Goal: Transaction & Acquisition: Purchase product/service

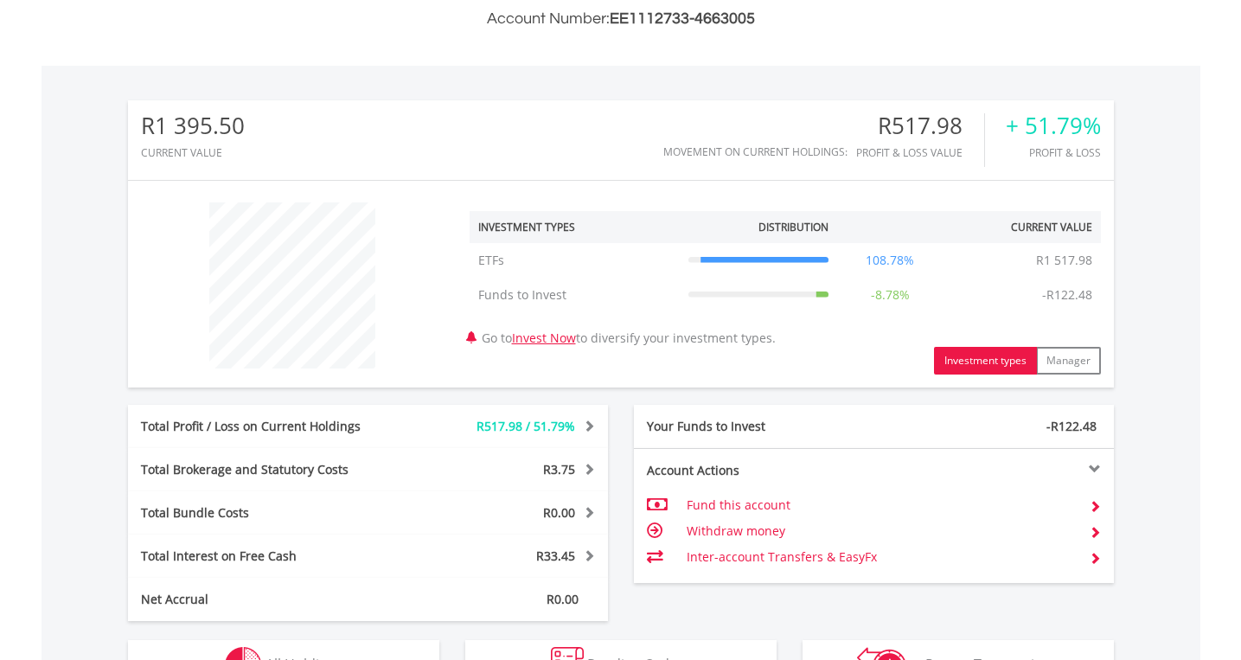
scroll to position [591, 0]
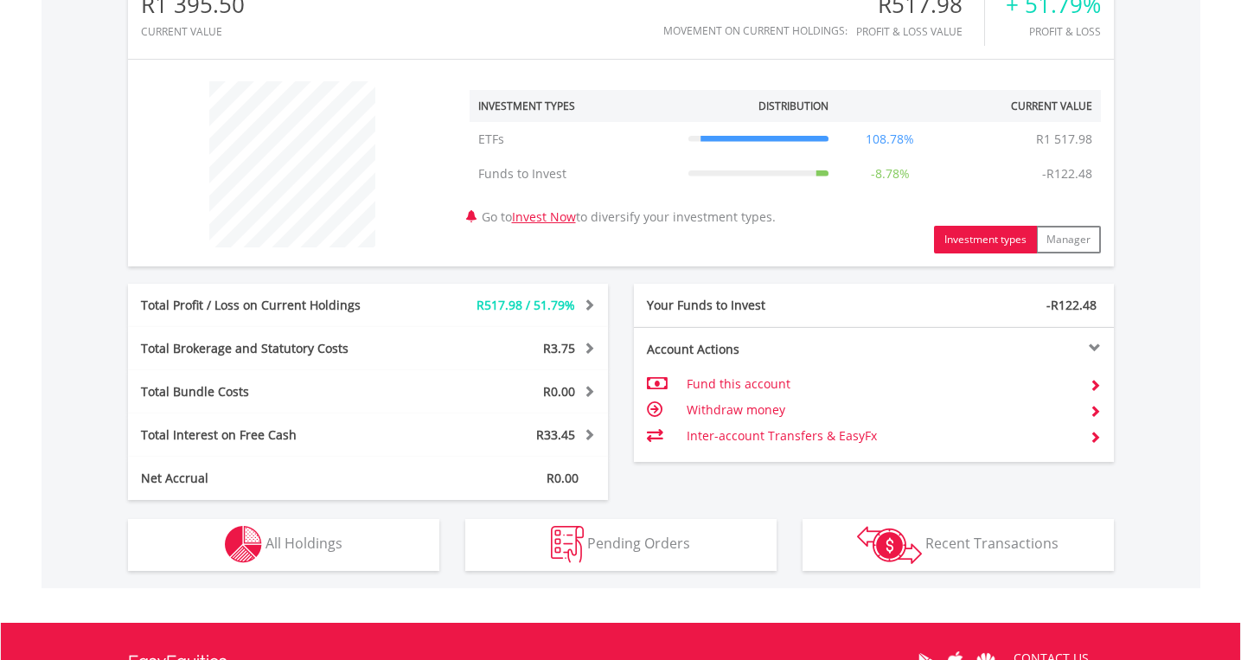
click at [280, 541] on span "All Holdings" at bounding box center [304, 543] width 77 height 19
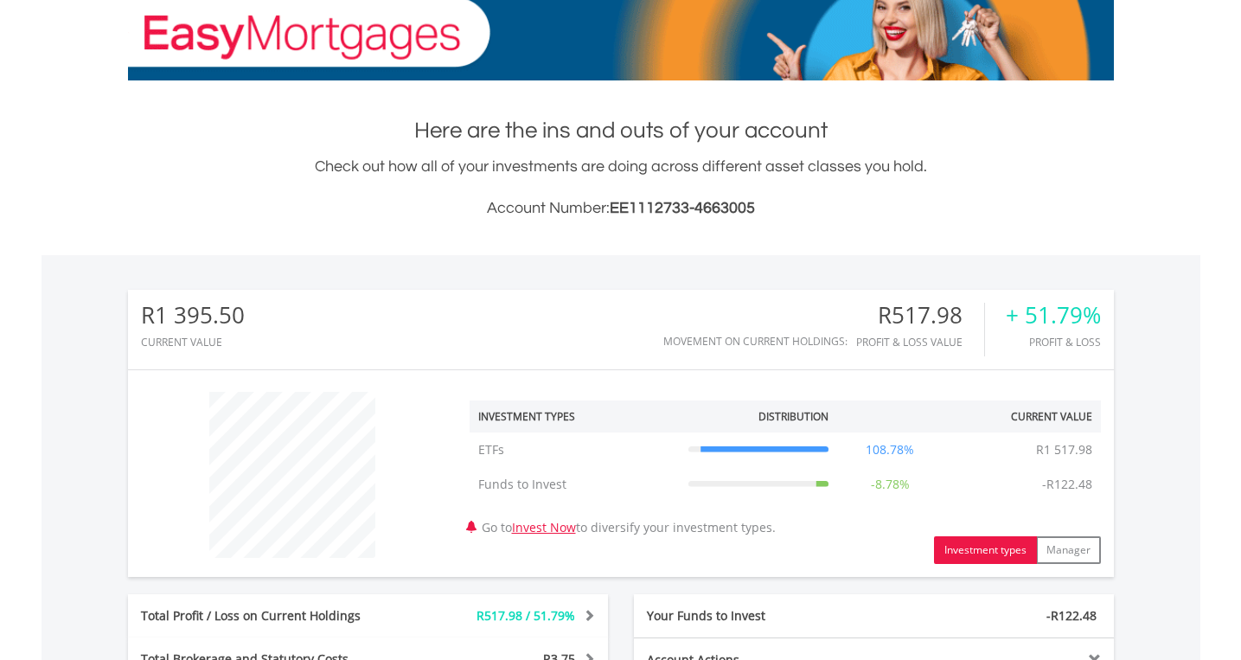
scroll to position [565, 0]
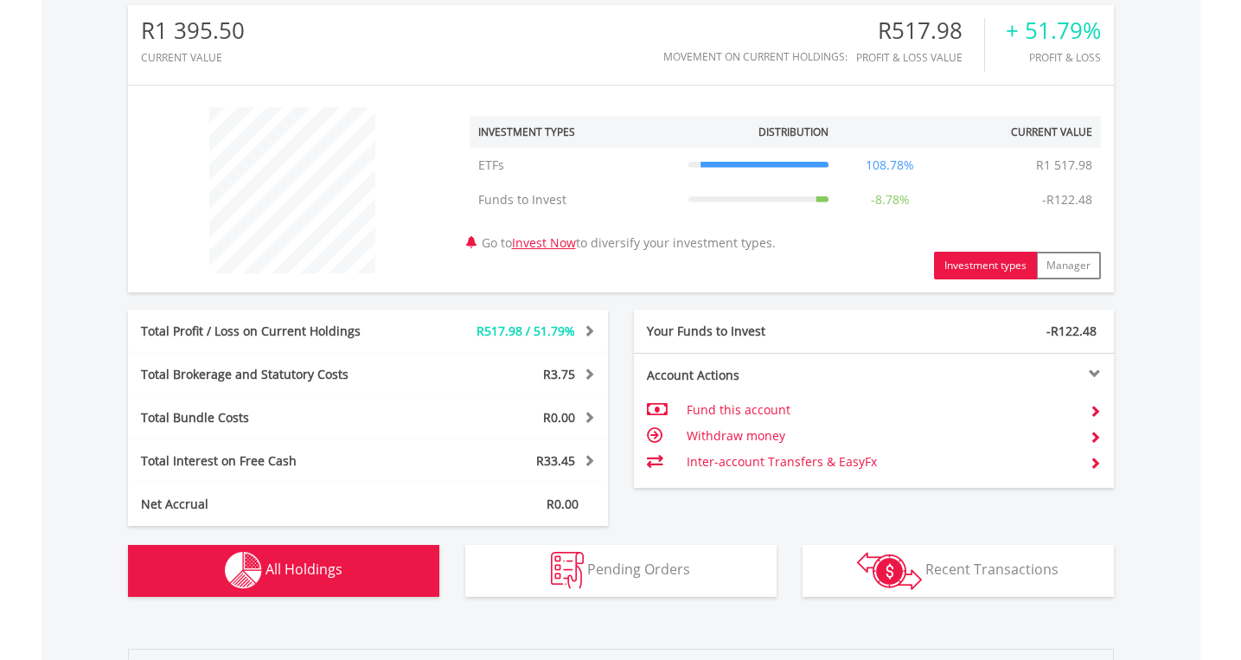
click at [1094, 465] on span at bounding box center [1095, 463] width 12 height 12
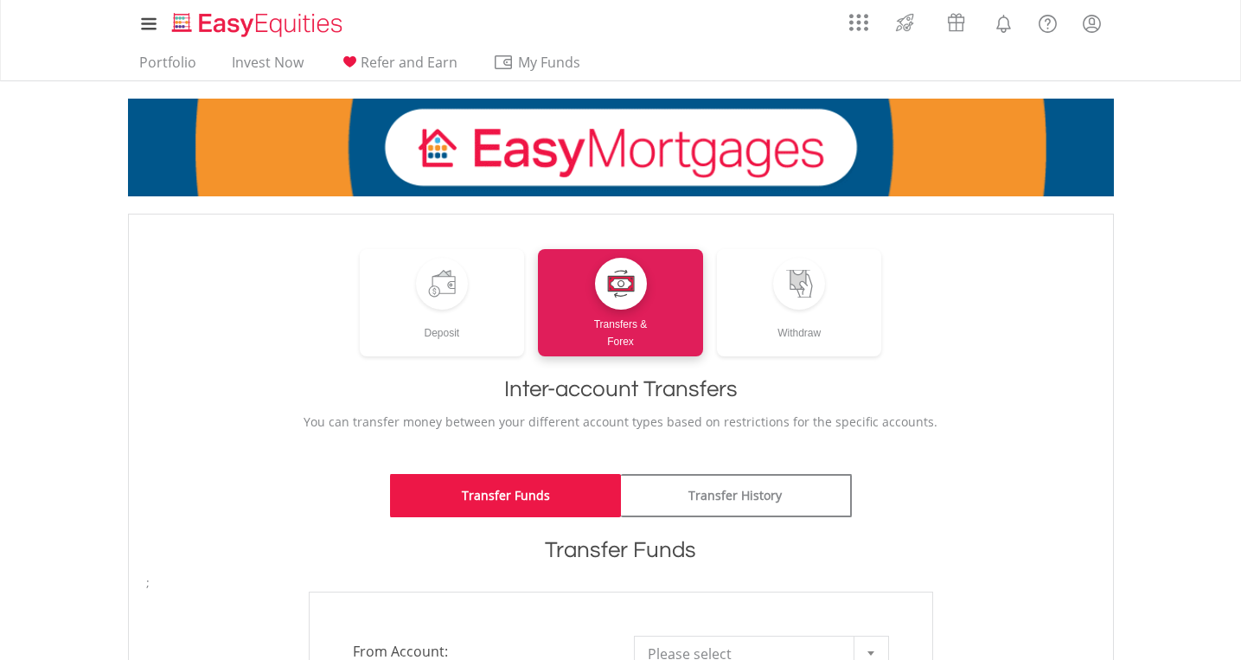
scroll to position [158, 0]
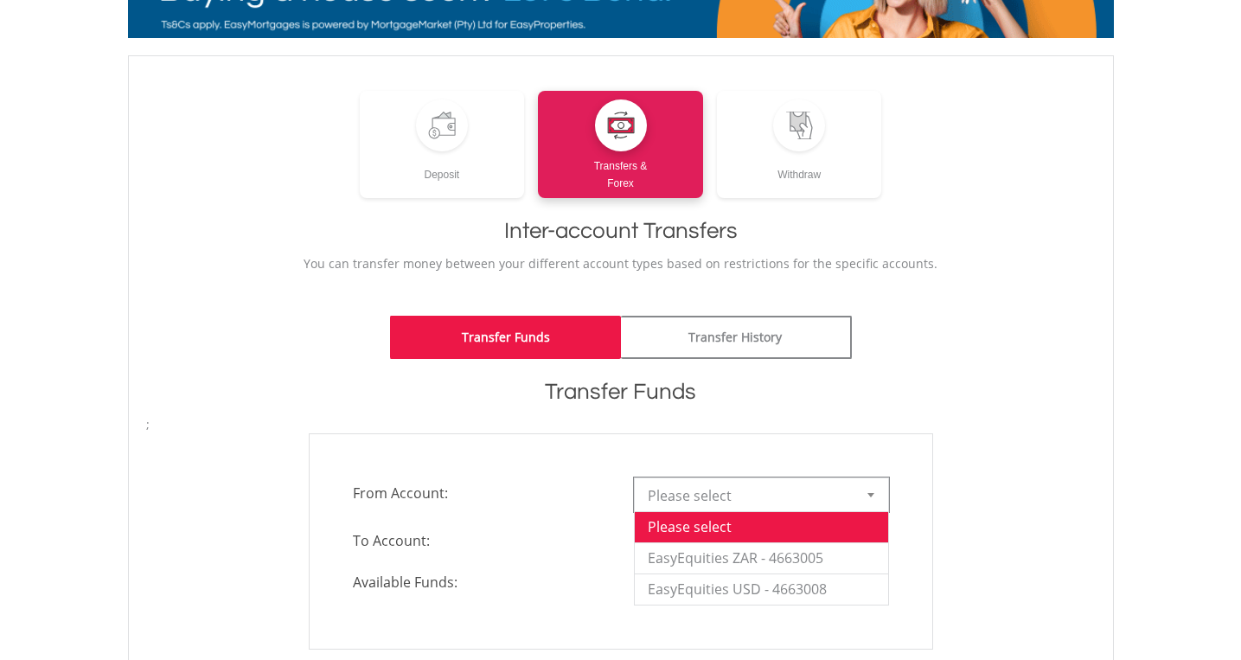
click at [871, 502] on div at bounding box center [871, 494] width 35 height 33
click at [944, 456] on div "**********" at bounding box center [621, 541] width 650 height 216
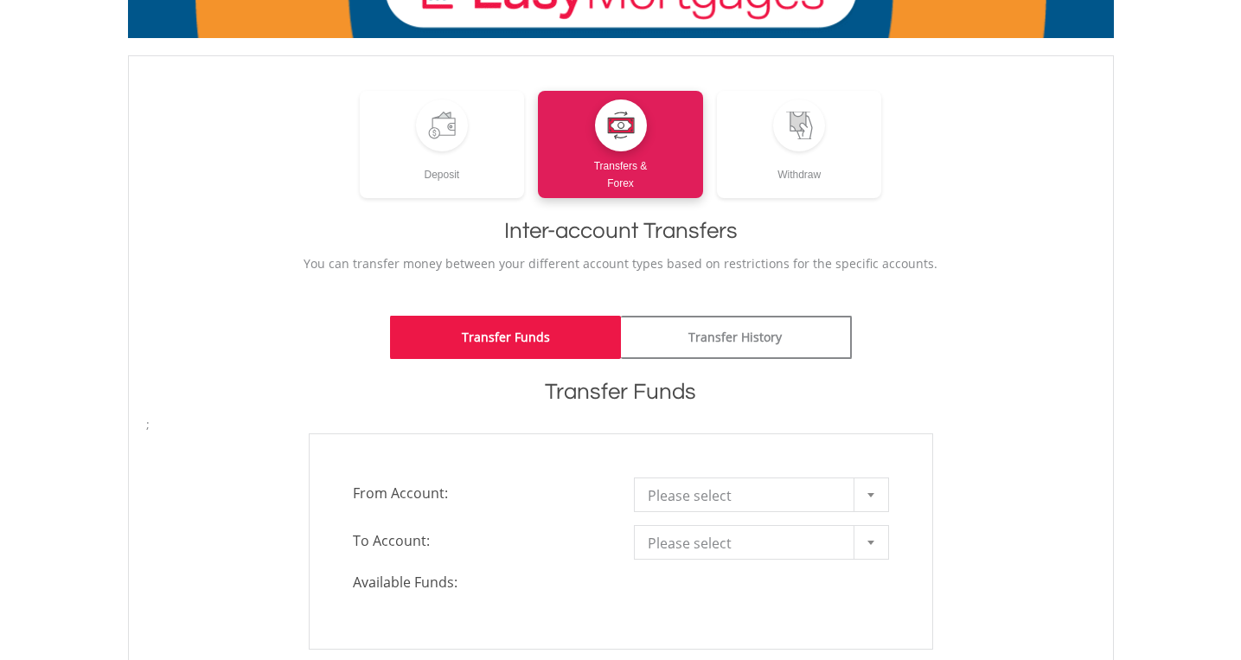
click at [867, 536] on div at bounding box center [871, 542] width 35 height 33
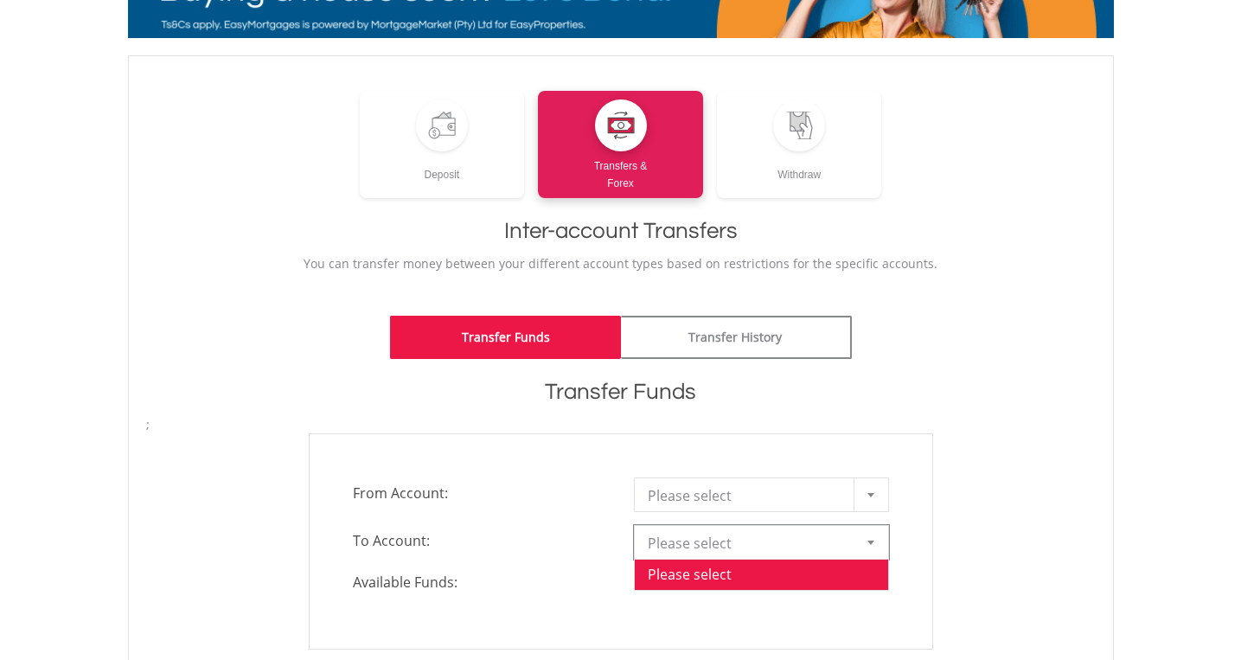
click at [878, 490] on div at bounding box center [871, 494] width 35 height 33
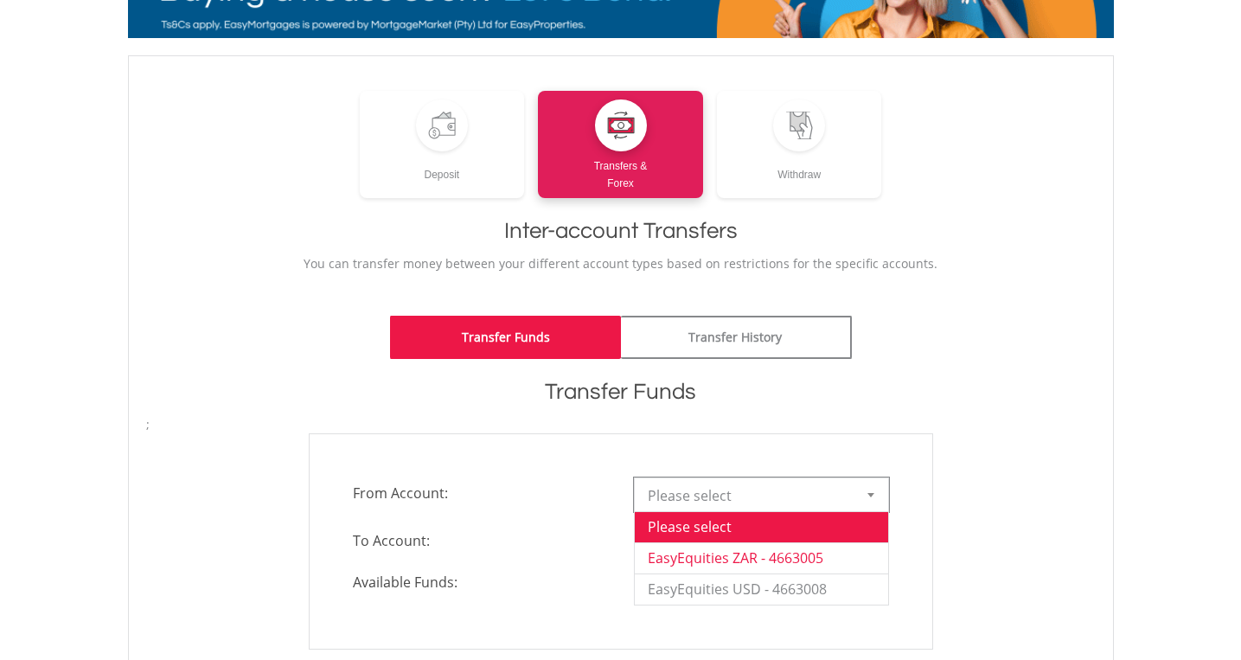
click at [771, 552] on li "EasyEquities ZAR - 4663005" at bounding box center [761, 557] width 253 height 31
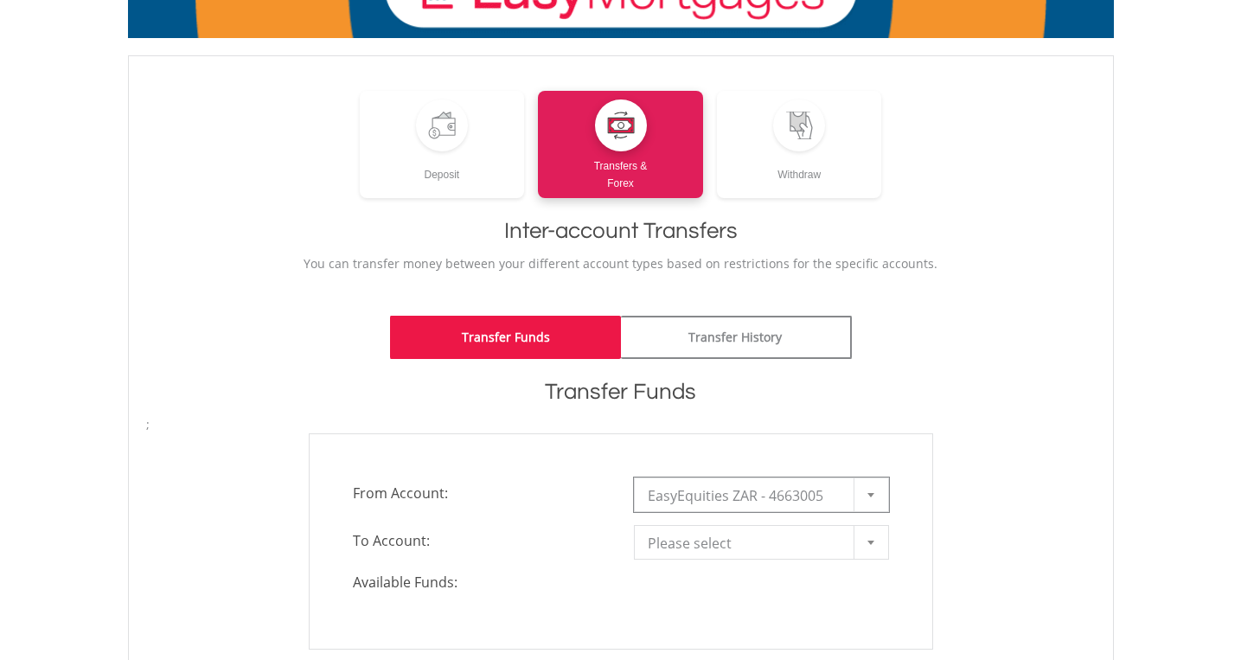
click at [864, 538] on div at bounding box center [871, 542] width 35 height 33
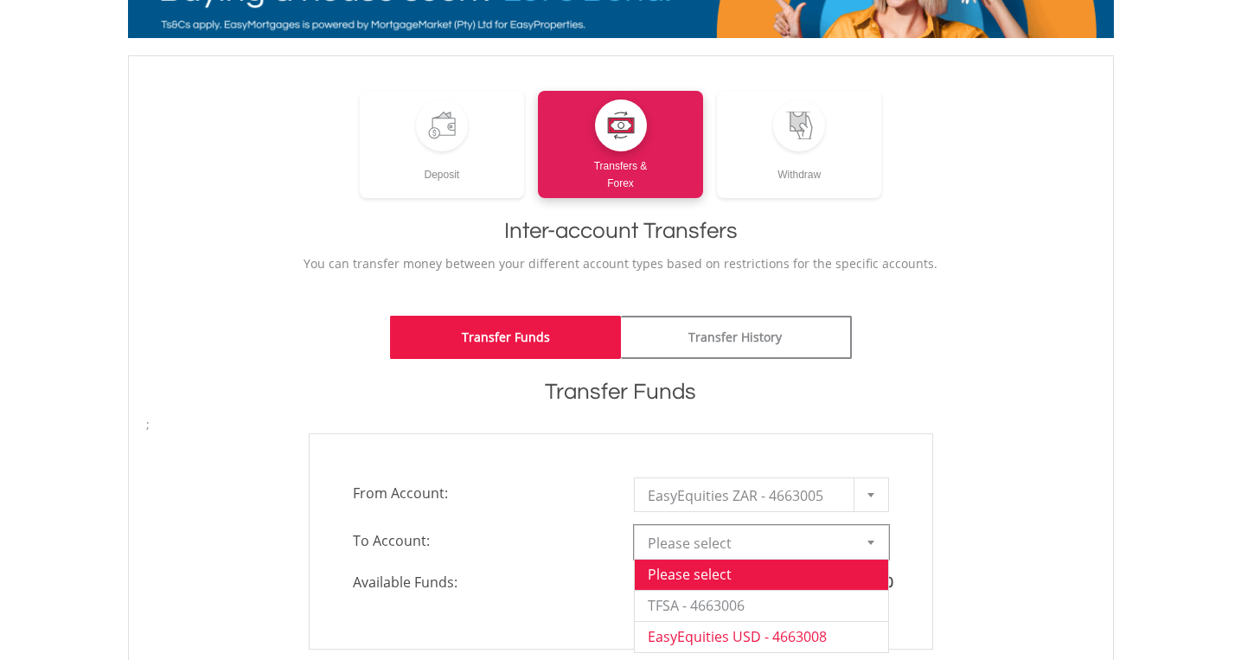
click at [813, 630] on li "EasyEquities USD - 4663008" at bounding box center [761, 636] width 253 height 31
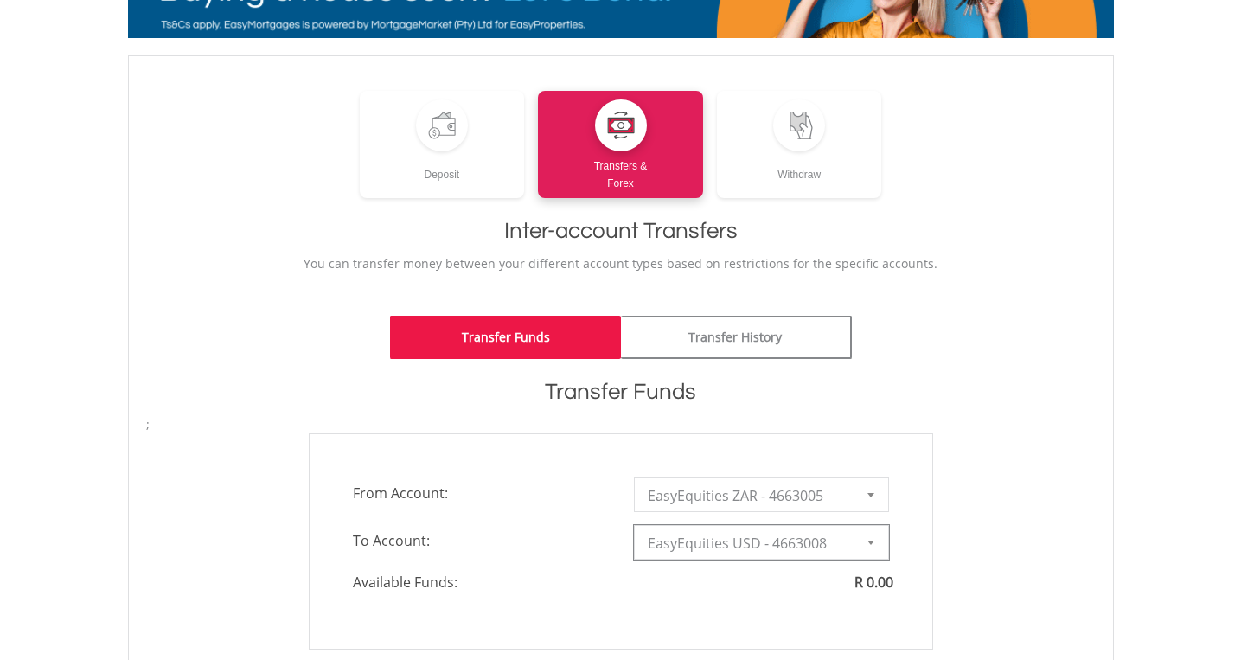
type input "*"
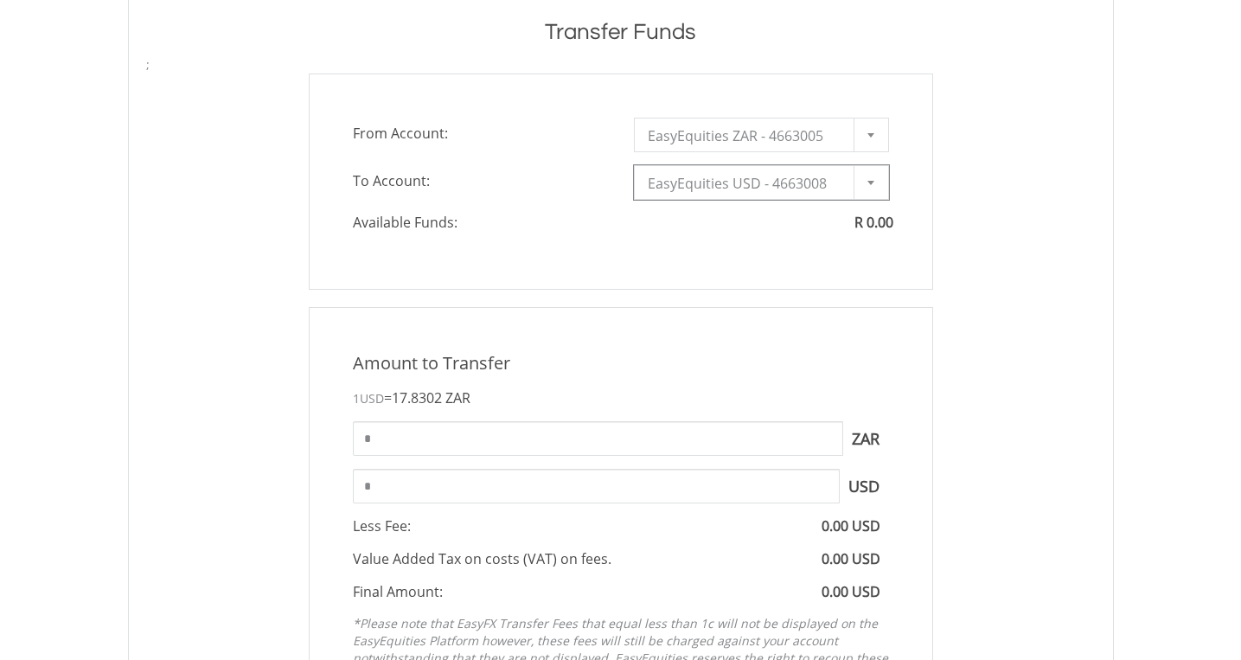
scroll to position [370, 0]
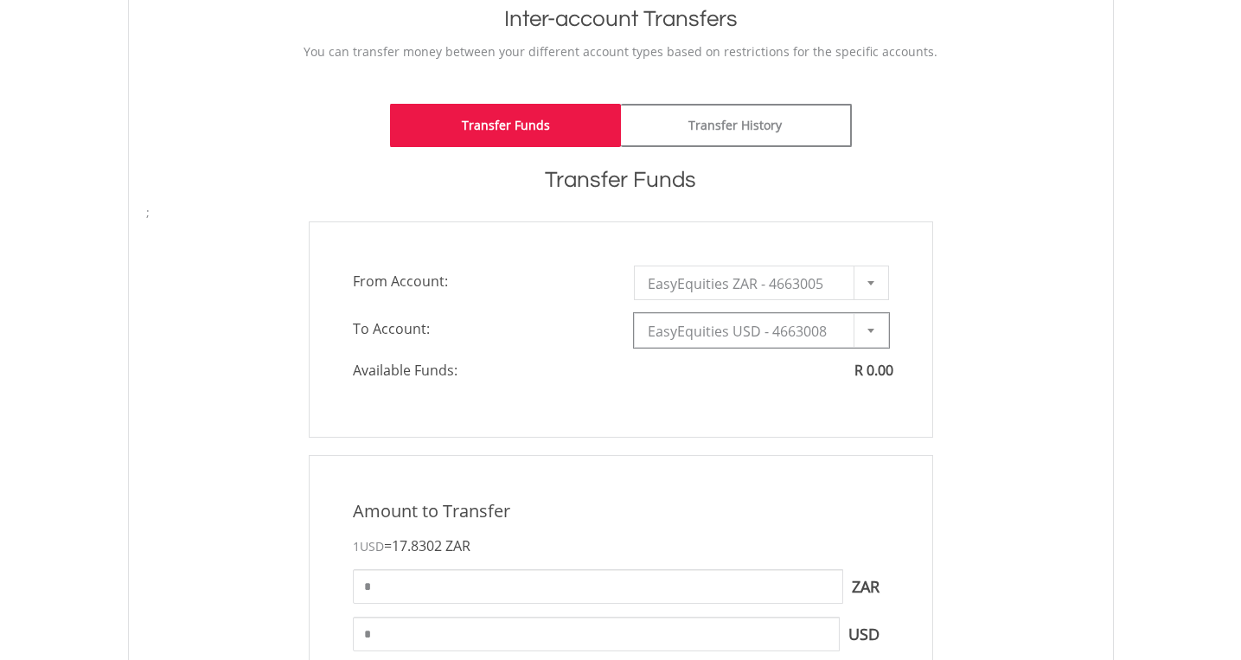
click at [866, 333] on div at bounding box center [871, 330] width 35 height 33
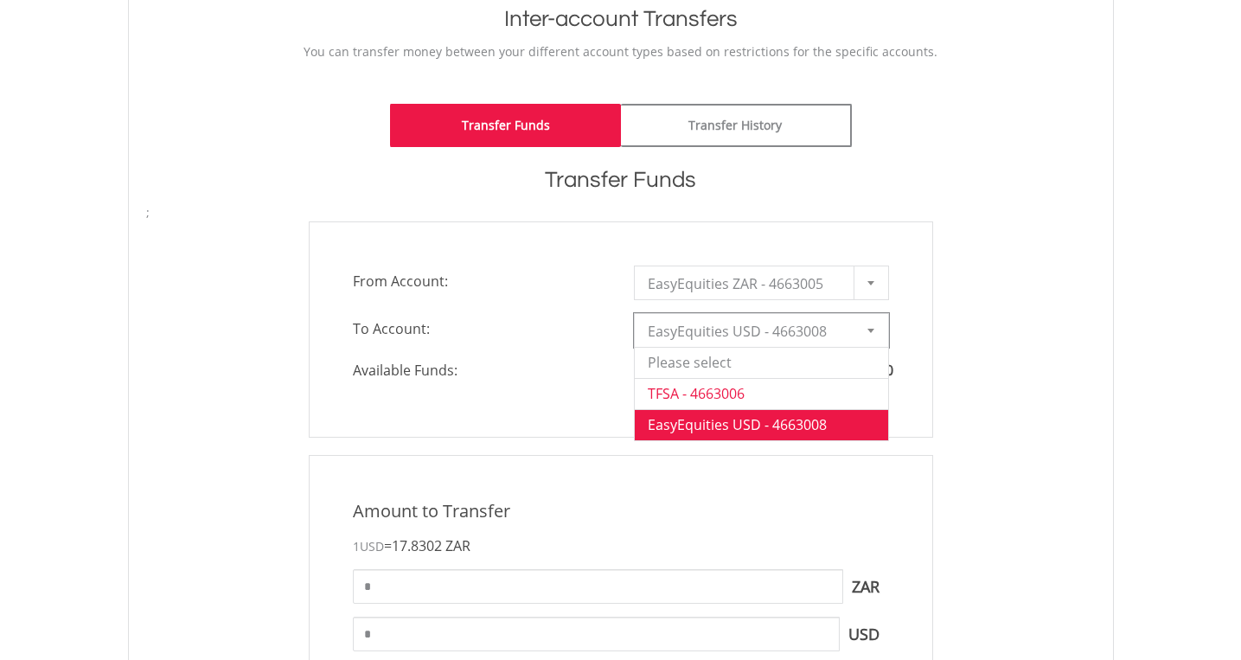
click at [731, 388] on li "TFSA - 4663006" at bounding box center [761, 393] width 253 height 31
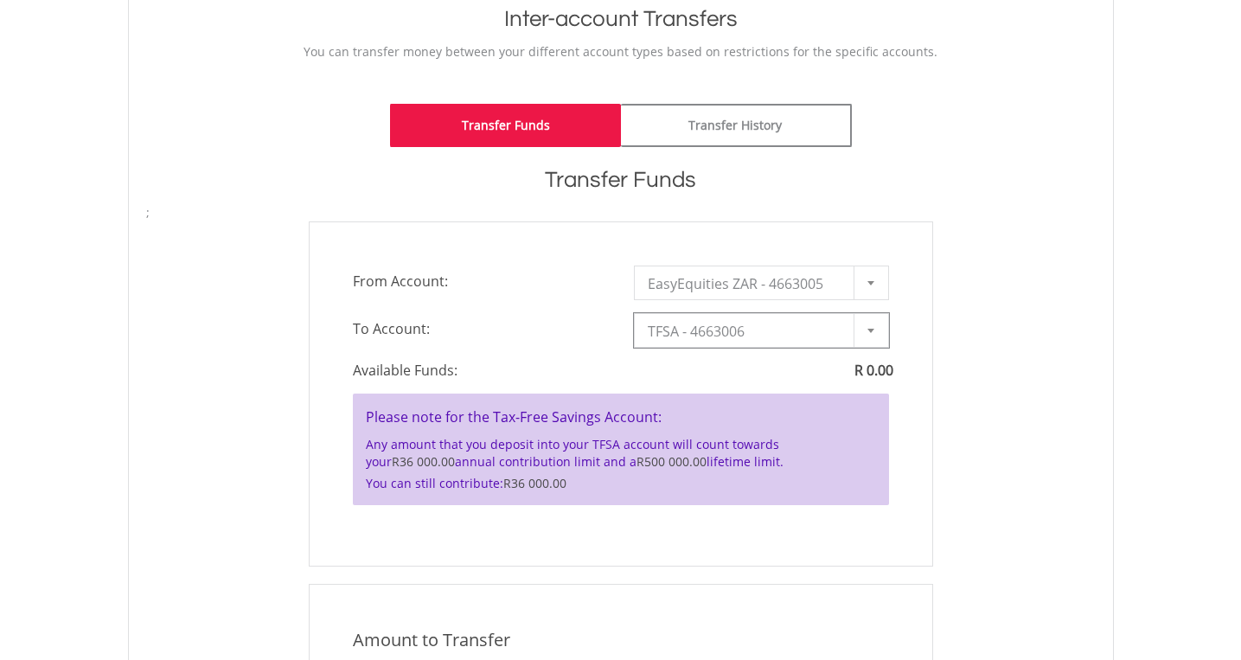
scroll to position [151, 0]
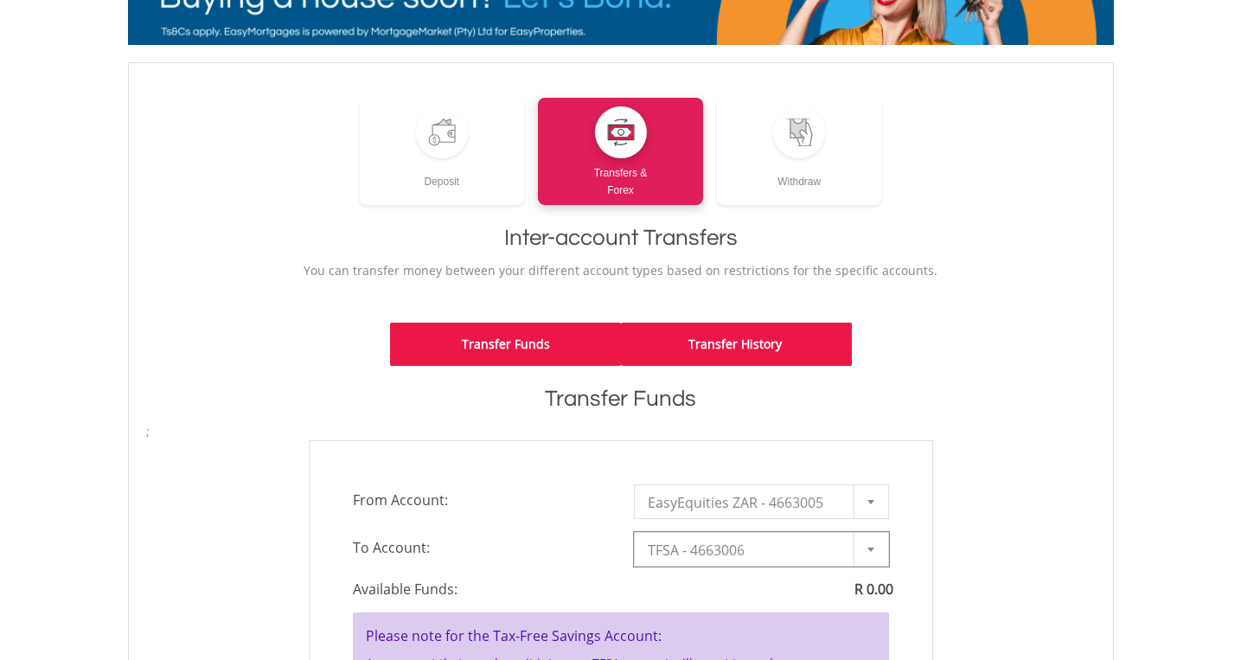
click at [706, 358] on link "Transfer History" at bounding box center [736, 344] width 231 height 43
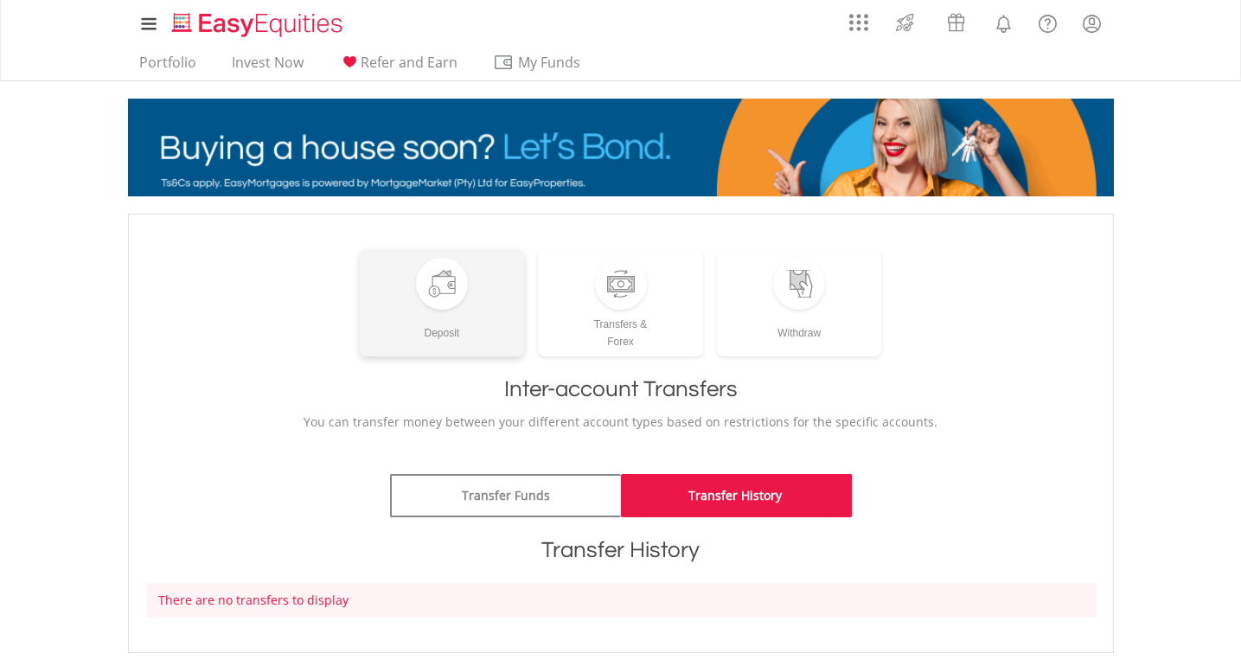
click at [445, 329] on div "Deposit" at bounding box center [442, 326] width 165 height 32
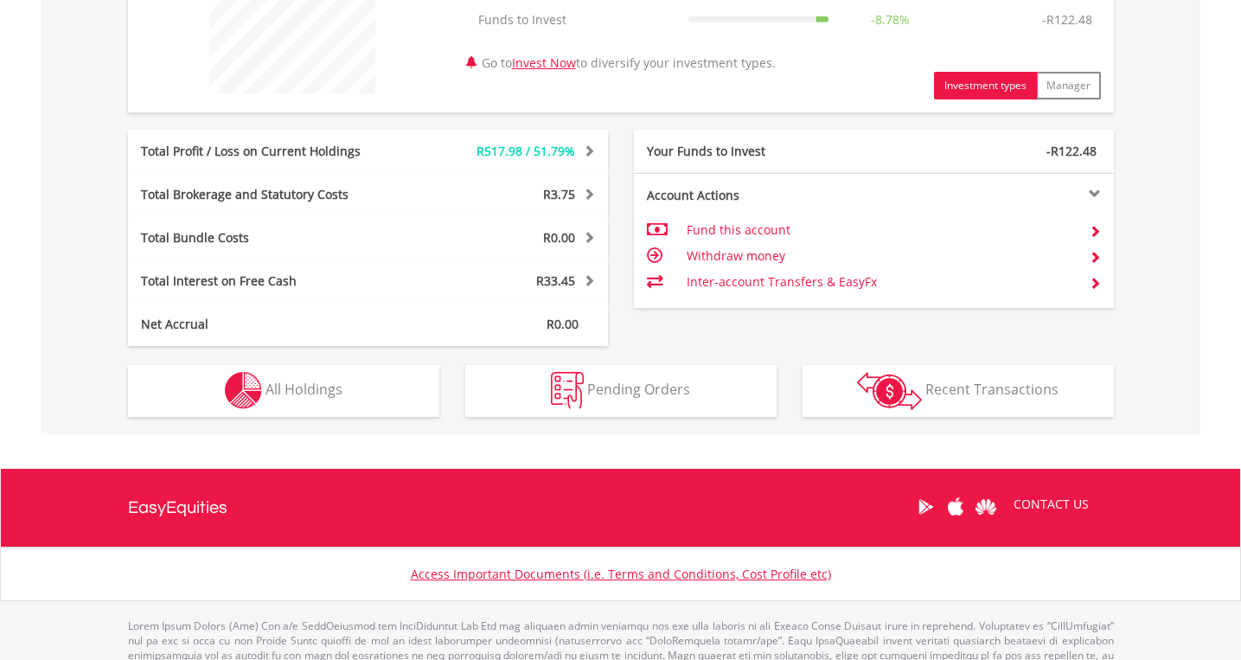
scroll to position [802, 0]
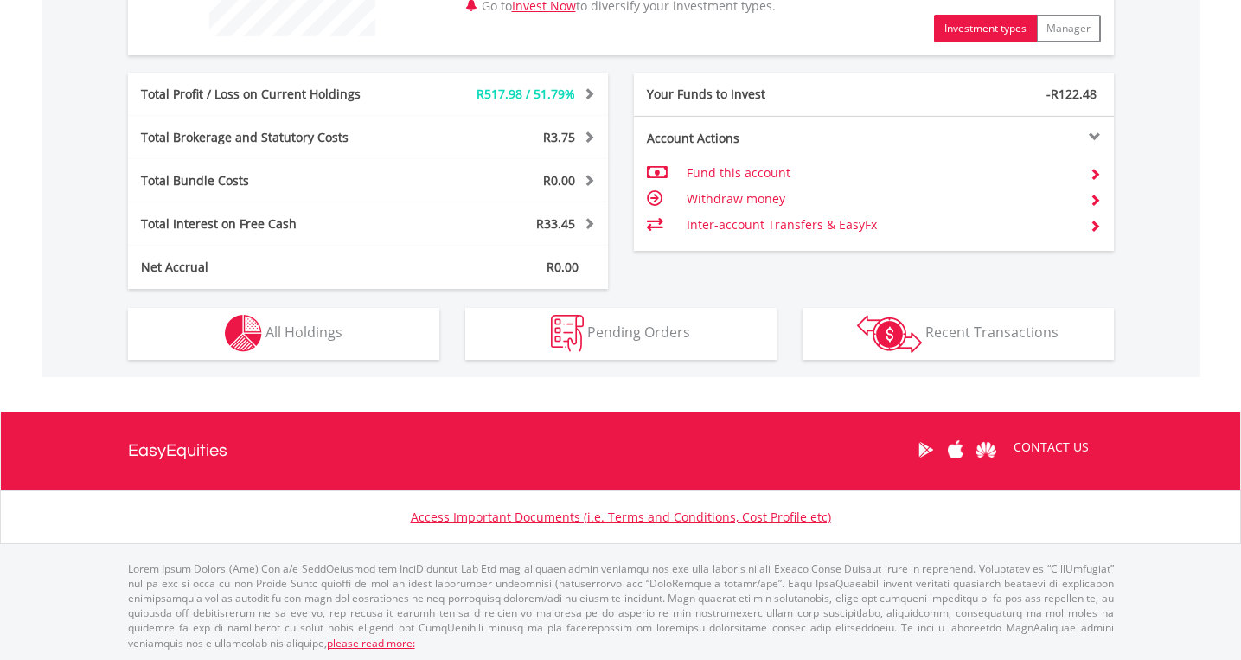
click at [881, 331] on img "button" at bounding box center [889, 334] width 65 height 38
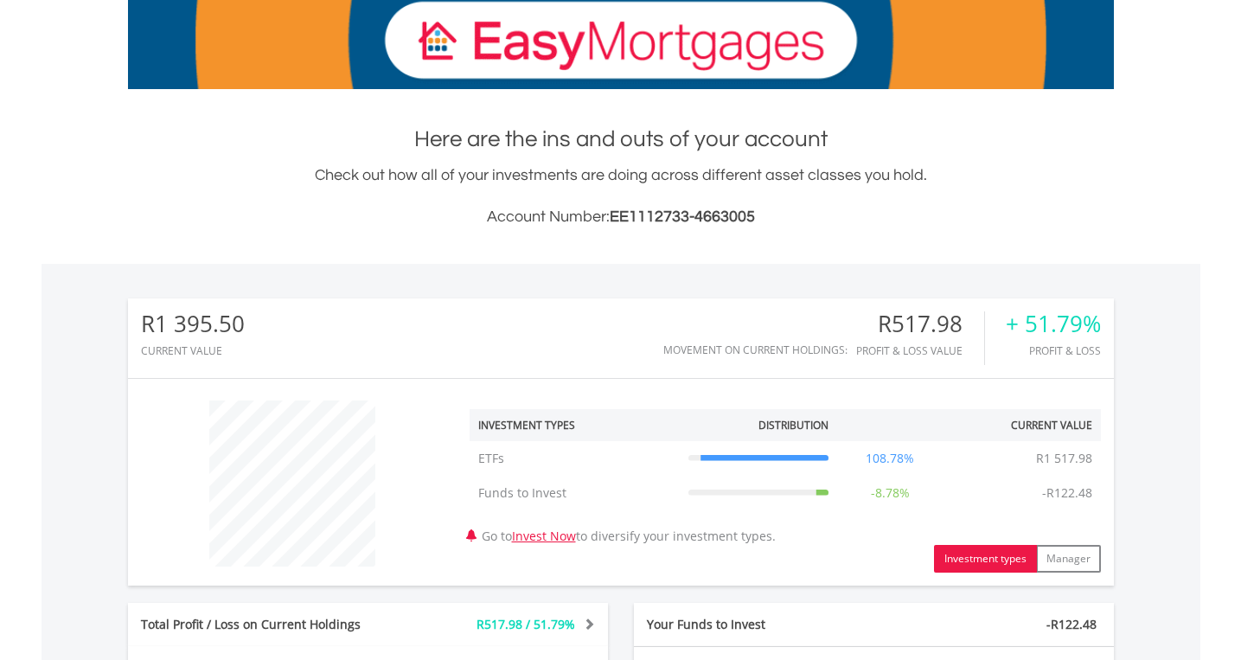
scroll to position [0, 0]
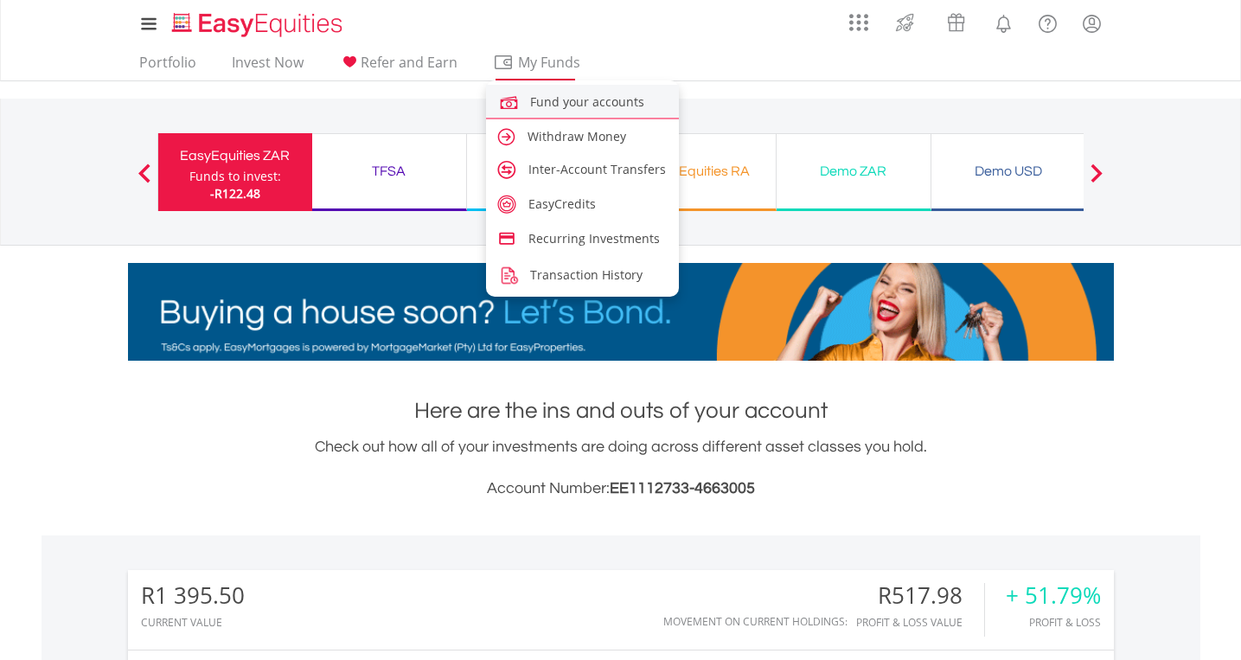
click at [538, 105] on span "Fund your accounts" at bounding box center [587, 101] width 114 height 16
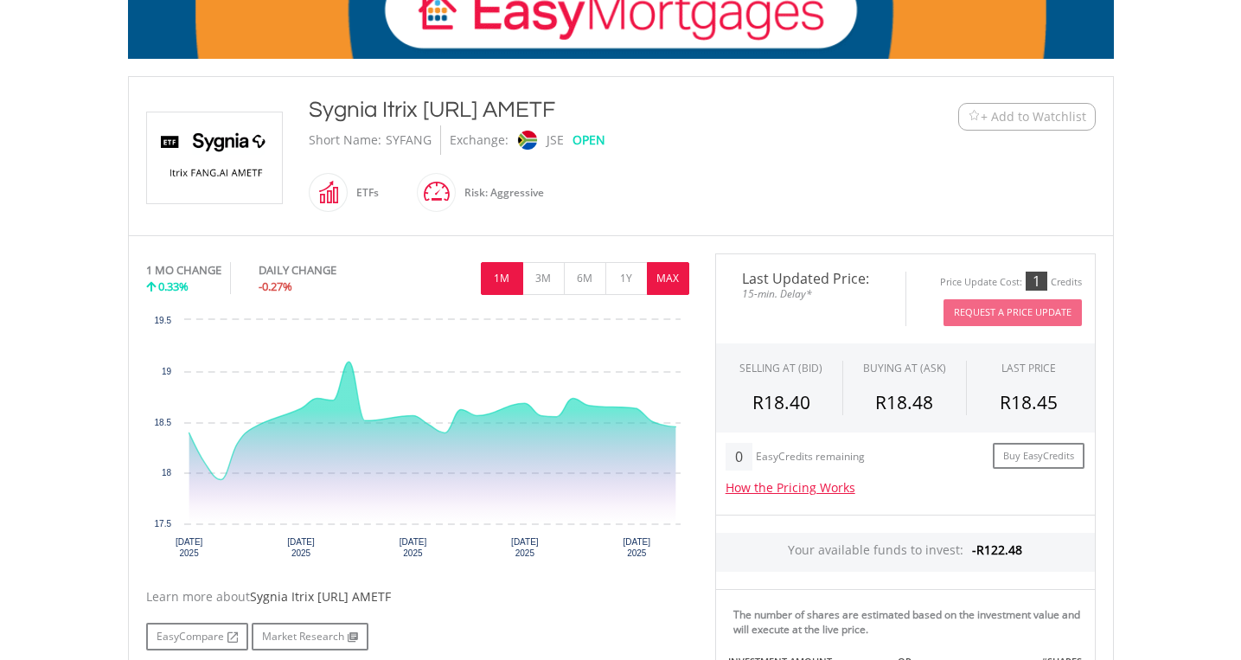
scroll to position [420, 0]
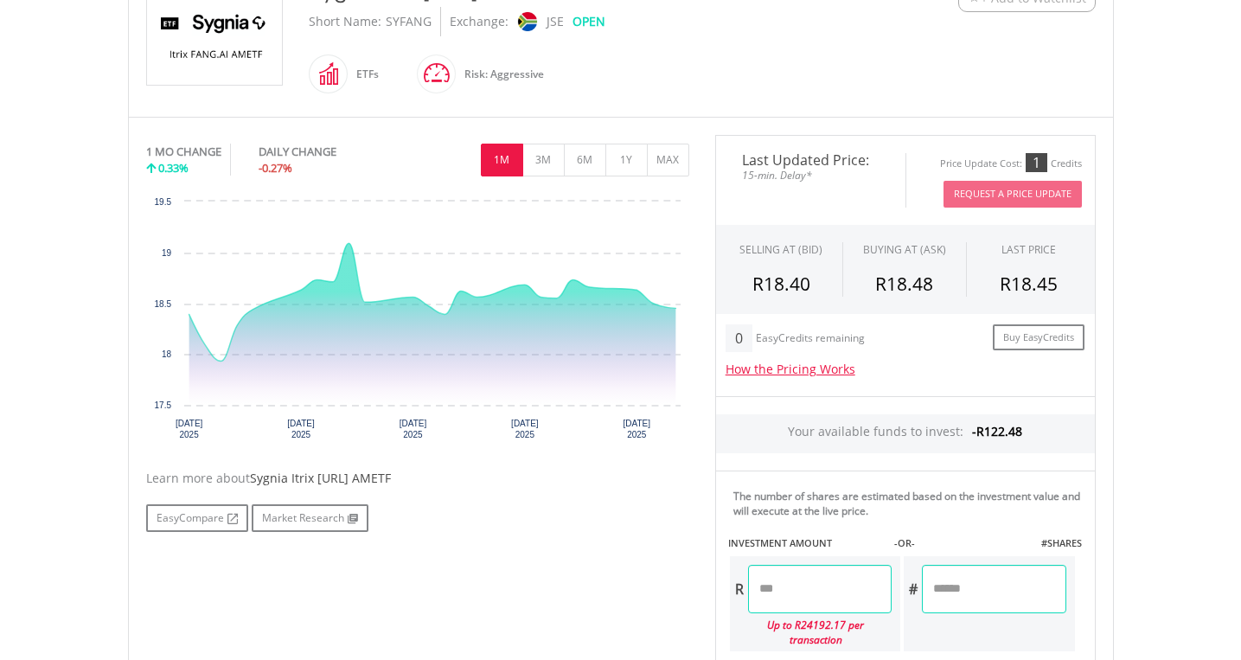
click at [792, 578] on input "number" at bounding box center [820, 589] width 144 height 48
type input "******"
type input "*******"
click at [869, 554] on div "Last Updated Price: 15-min. Delay* Price Update Cost: 1 Credits Request A Price…" at bounding box center [905, 428] width 407 height 586
drag, startPoint x: 843, startPoint y: 585, endPoint x: 751, endPoint y: 592, distance: 92.9
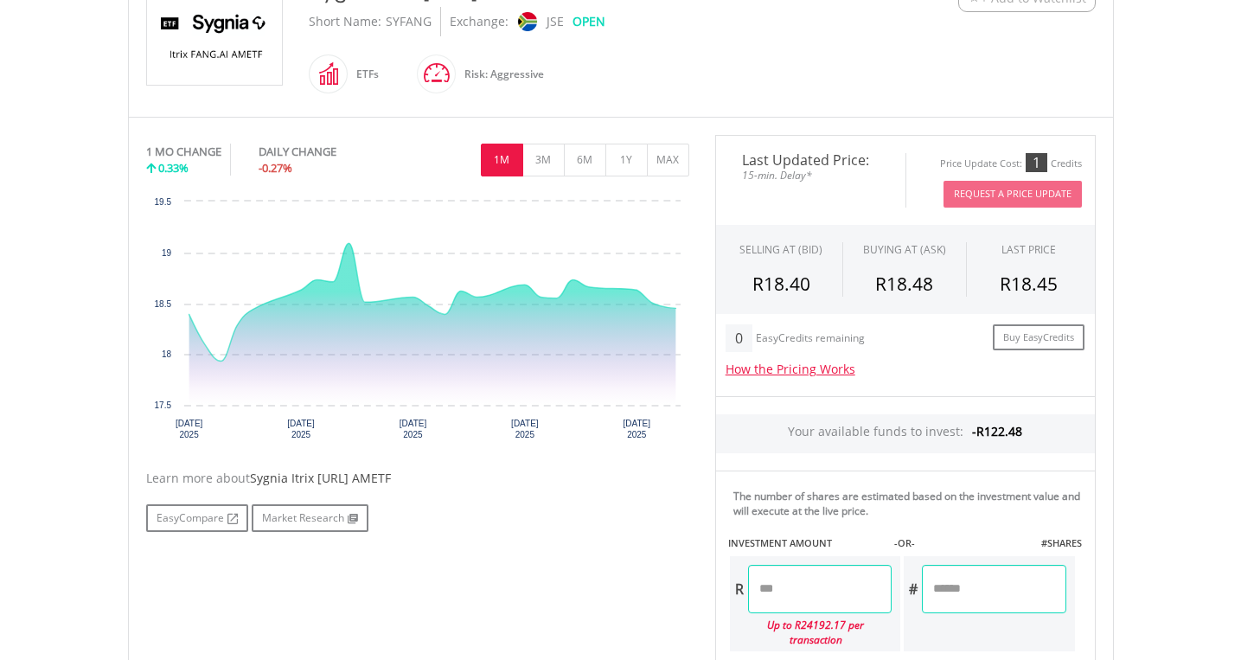
click at [751, 592] on input "******" at bounding box center [820, 589] width 144 height 48
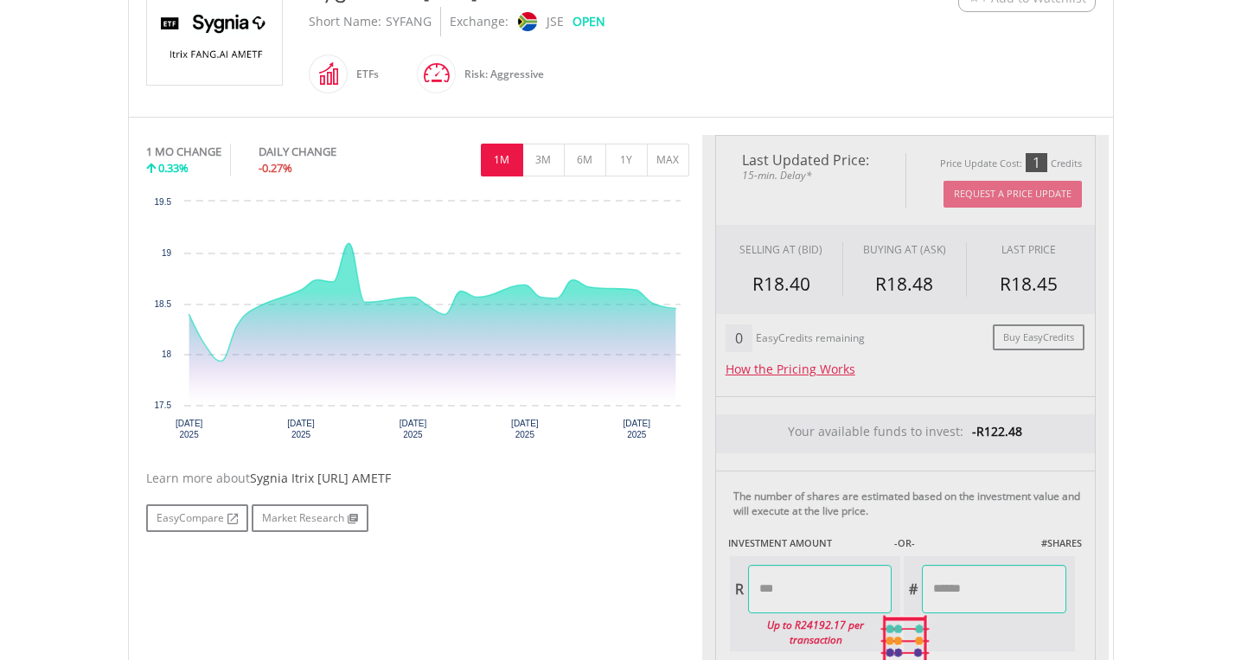
click at [837, 545] on div "Last Updated Price: 15-min. Delay* Price Update Cost: 1 Credits Request A Price…" at bounding box center [905, 641] width 407 height 1012
type input "******"
type input "*******"
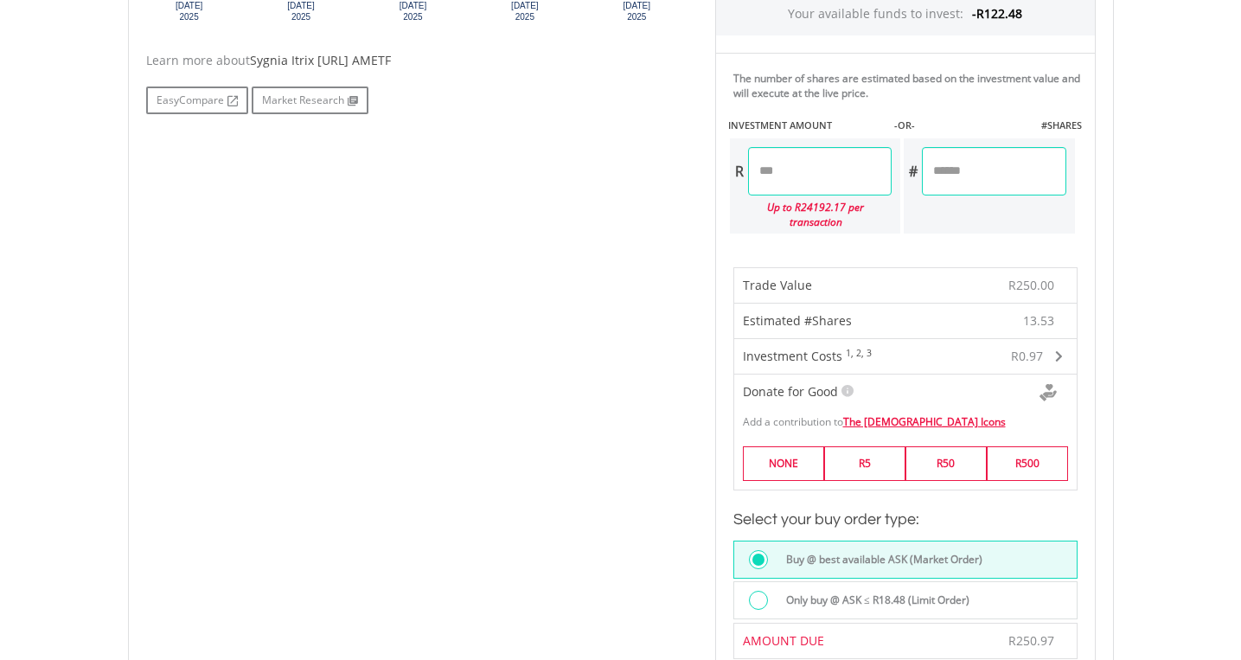
scroll to position [978, 0]
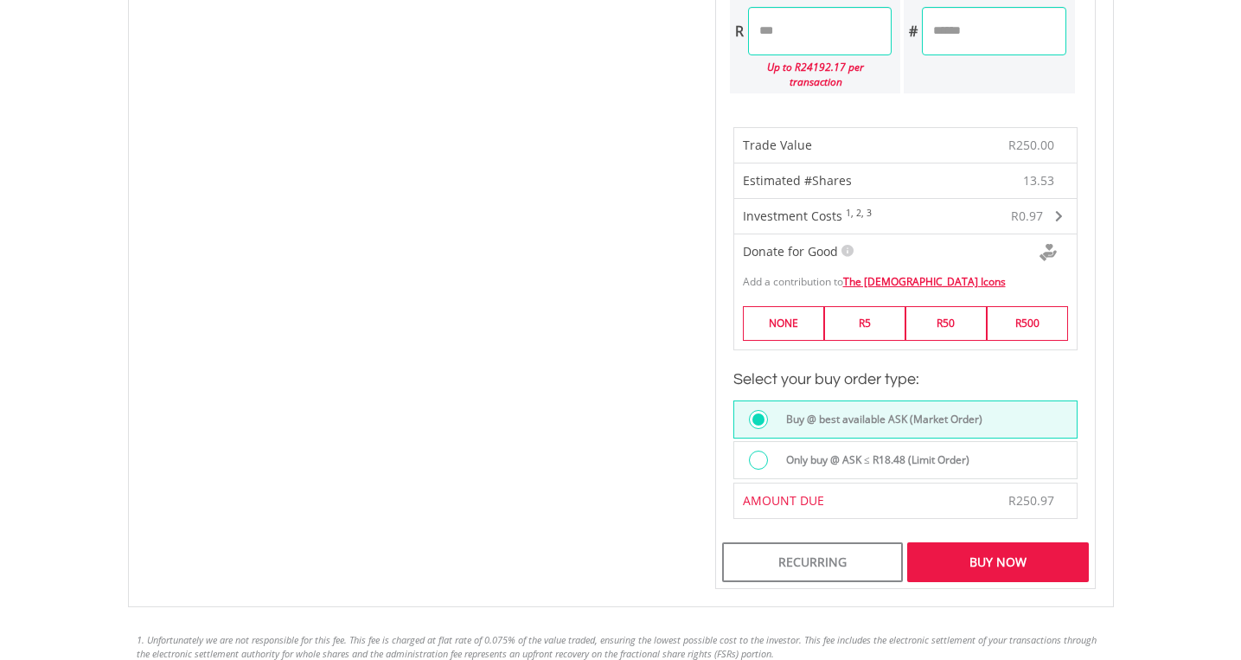
click at [957, 561] on div "Buy Now" at bounding box center [997, 562] width 181 height 40
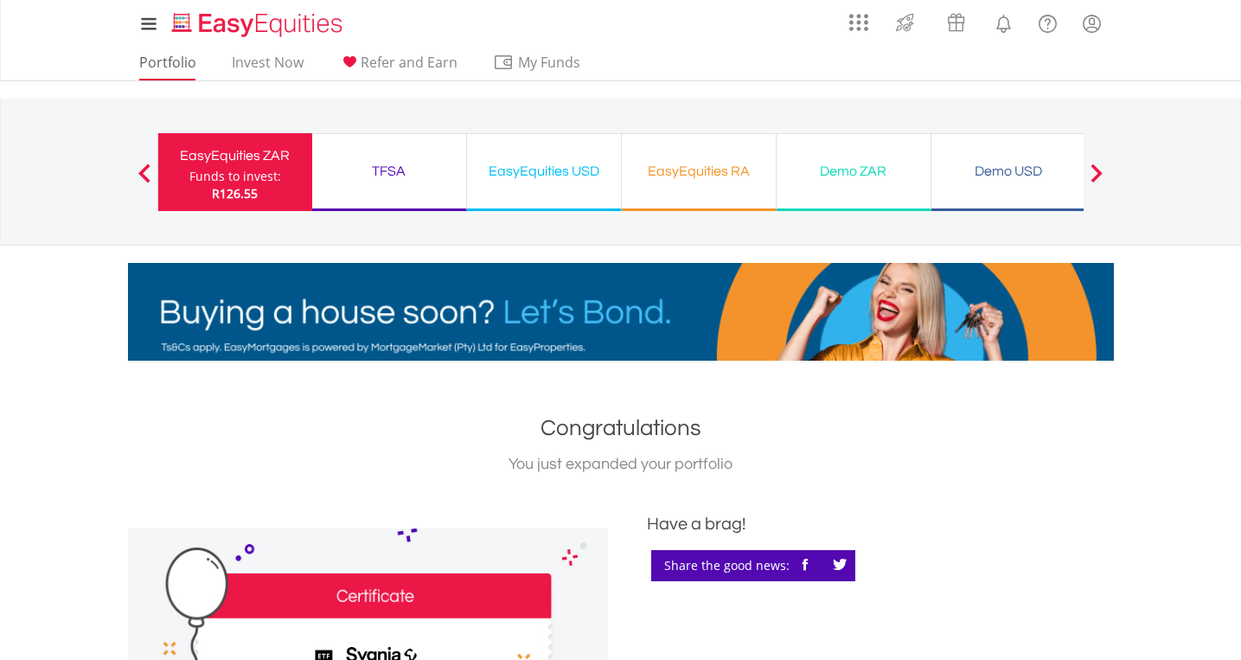
click at [174, 63] on link "Portfolio" at bounding box center [167, 67] width 71 height 27
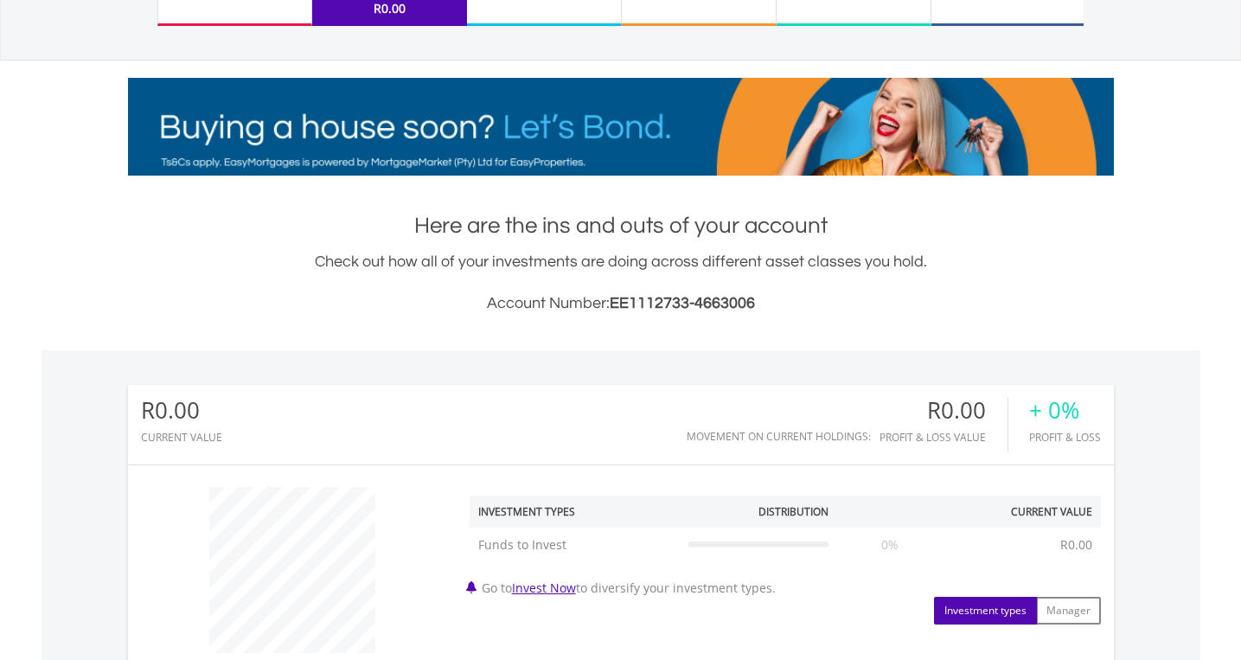
scroll to position [64, 0]
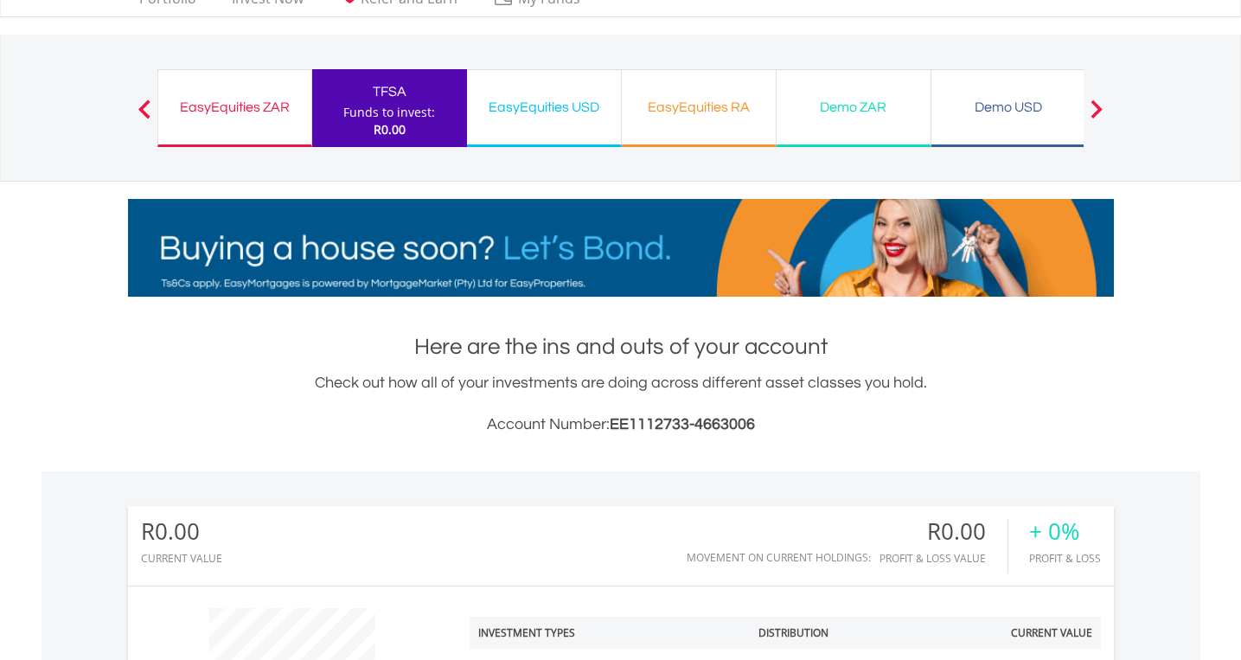
click at [218, 105] on div "EasyEquities ZAR" at bounding box center [235, 107] width 132 height 24
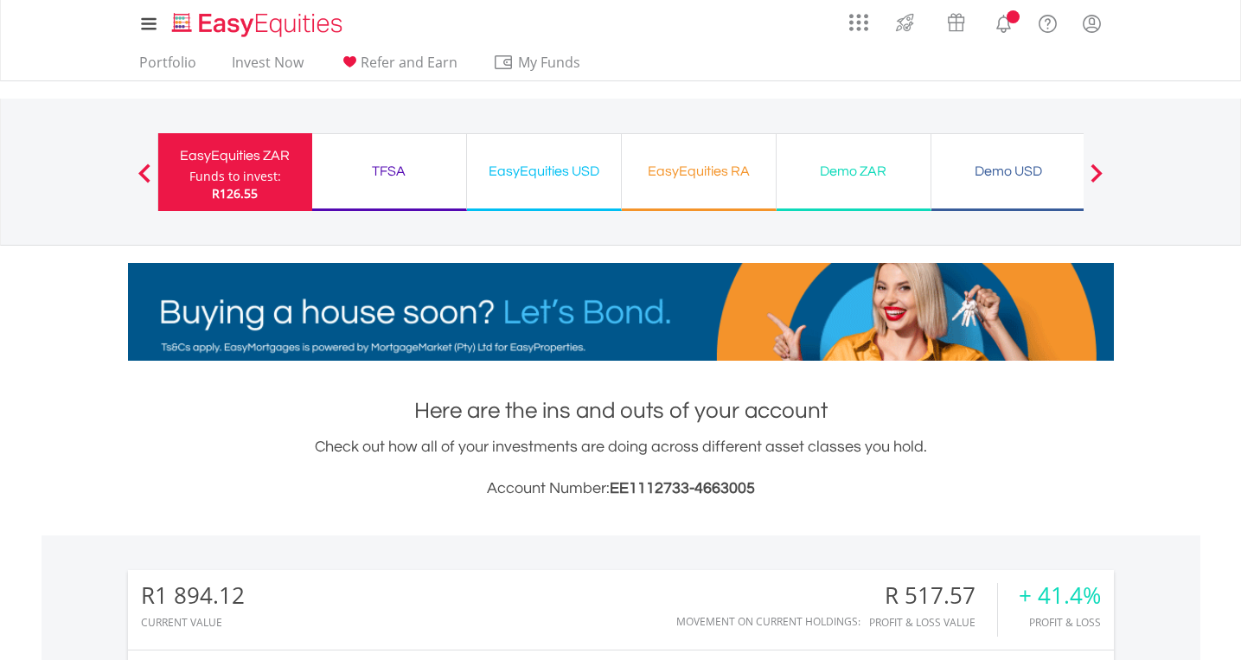
scroll to position [328, 0]
